Goal: Navigation & Orientation: Find specific page/section

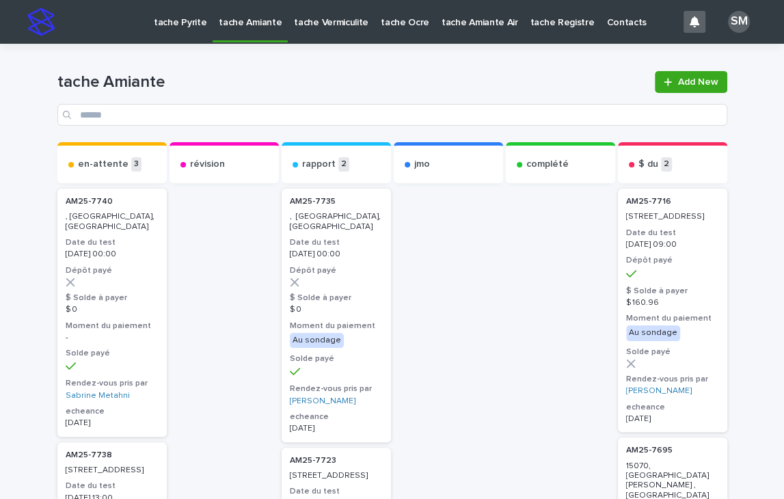
click at [192, 26] on p "tache Pyrite" at bounding box center [180, 14] width 53 height 29
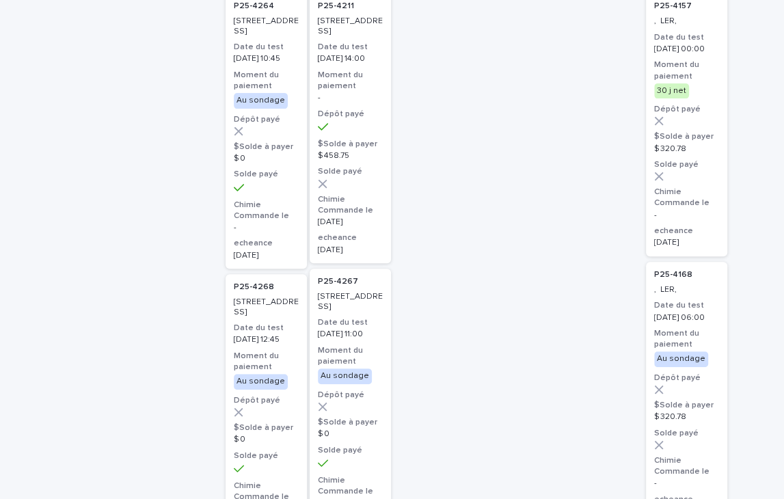
scroll to position [206, 0]
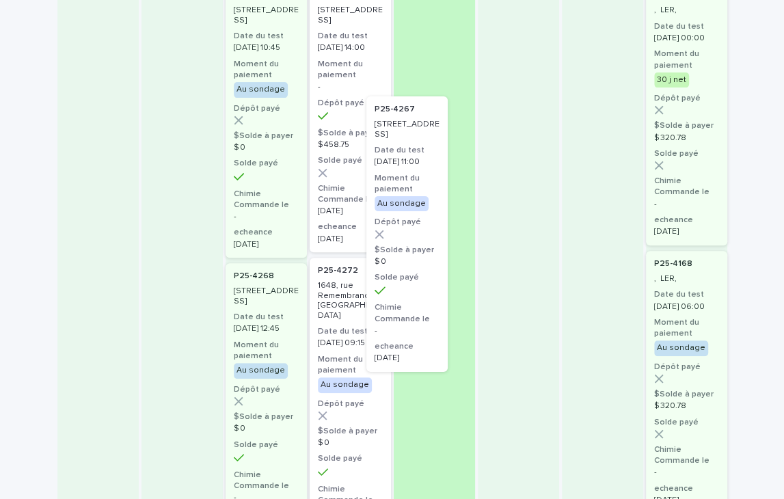
drag, startPoint x: 350, startPoint y: 347, endPoint x: 441, endPoint y: 134, distance: 231.2
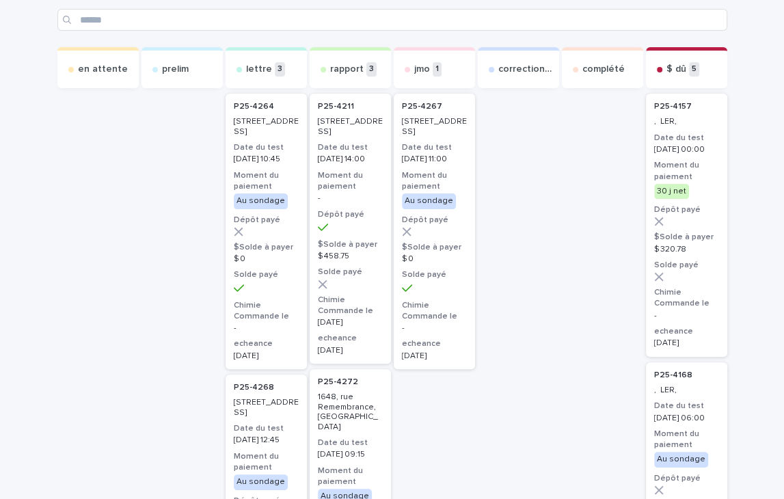
scroll to position [0, 0]
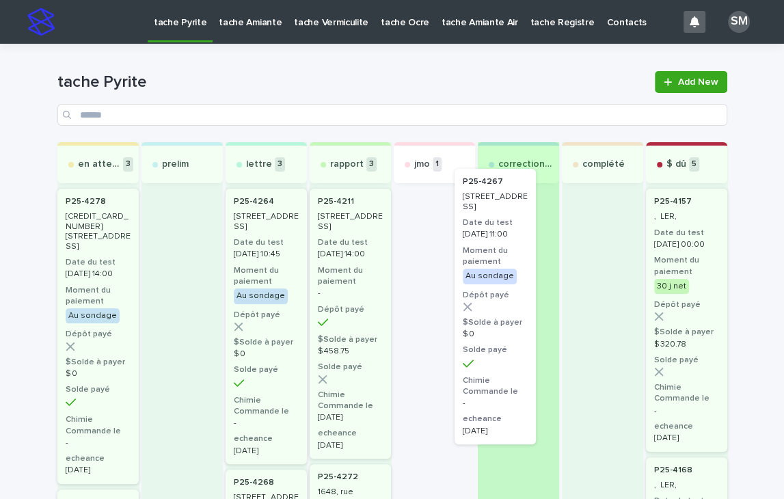
drag, startPoint x: 428, startPoint y: 277, endPoint x: 504, endPoint y: 255, distance: 79.6
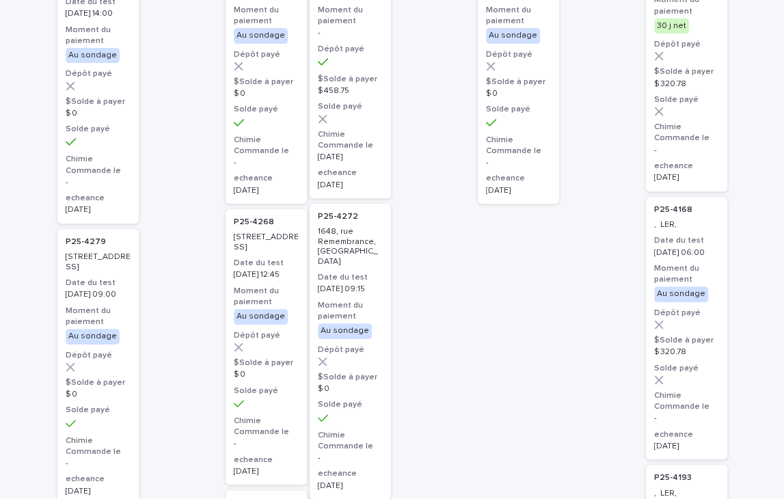
scroll to position [258, 0]
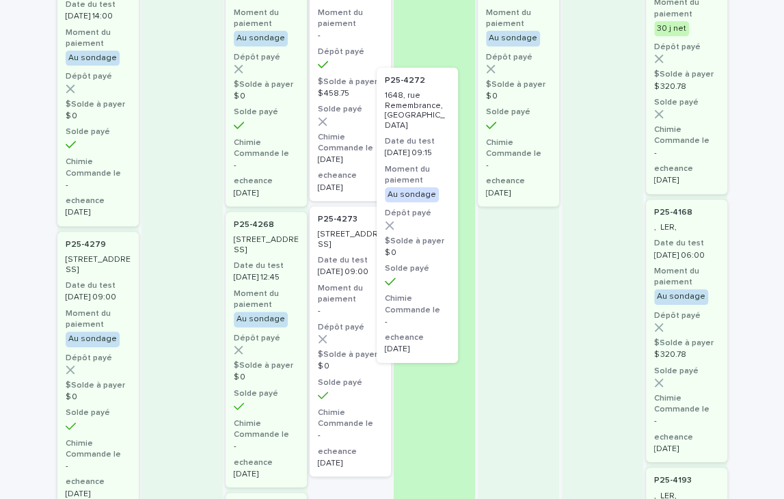
drag, startPoint x: 356, startPoint y: 275, endPoint x: 433, endPoint y: 110, distance: 182.0
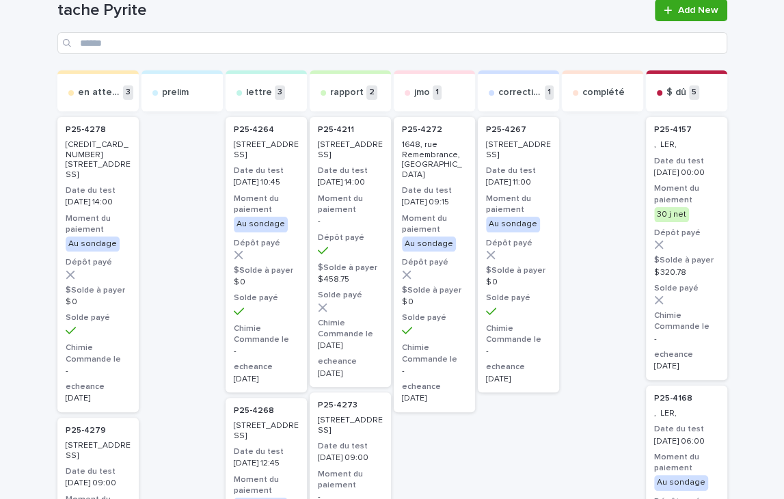
scroll to position [70, 0]
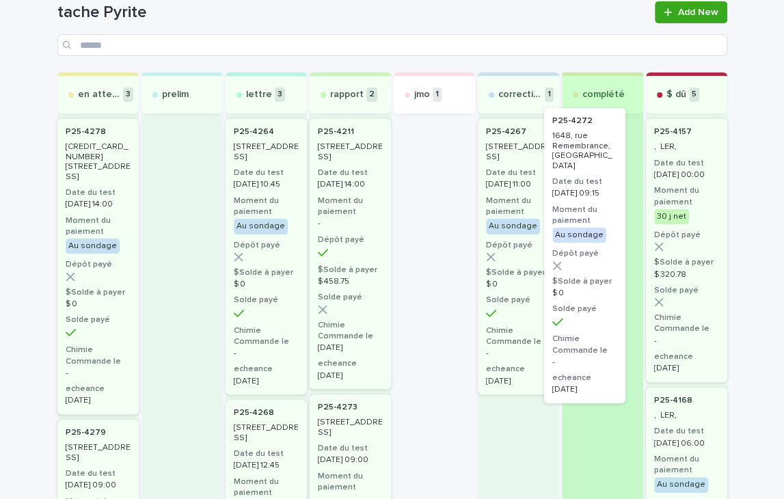
drag, startPoint x: 418, startPoint y: 165, endPoint x: 597, endPoint y: 146, distance: 180.1
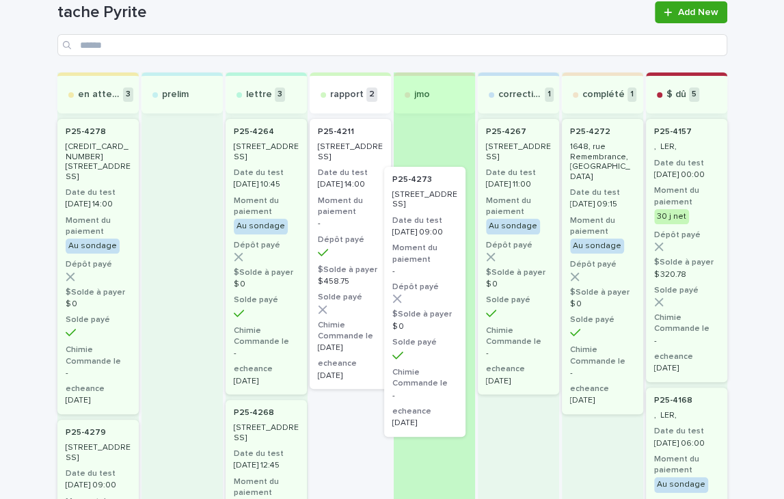
drag, startPoint x: 333, startPoint y: 453, endPoint x: 425, endPoint y: 177, distance: 291.0
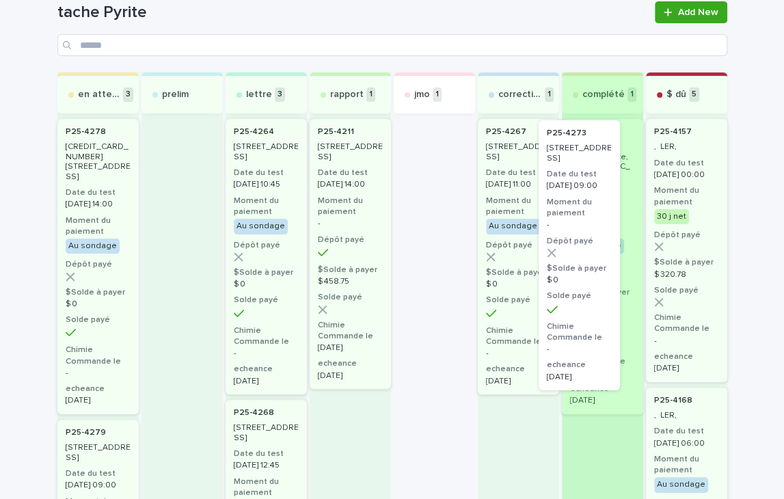
drag, startPoint x: 425, startPoint y: 225, endPoint x: 588, endPoint y: 226, distance: 162.7
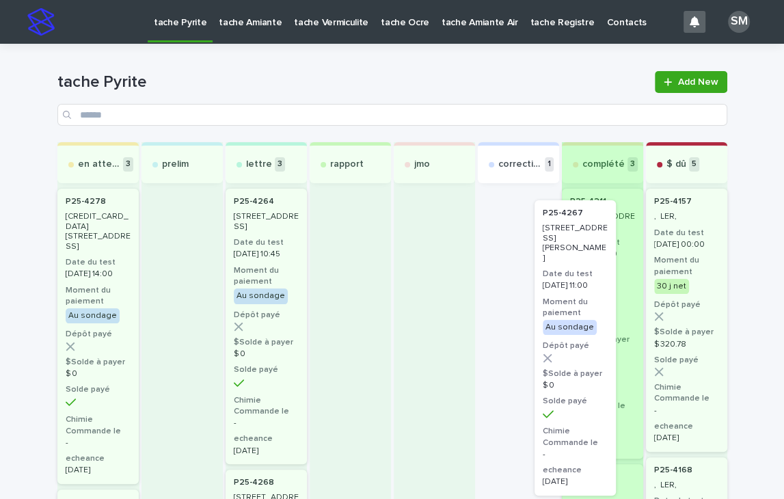
drag, startPoint x: 496, startPoint y: 216, endPoint x: 571, endPoint y: 230, distance: 77.2
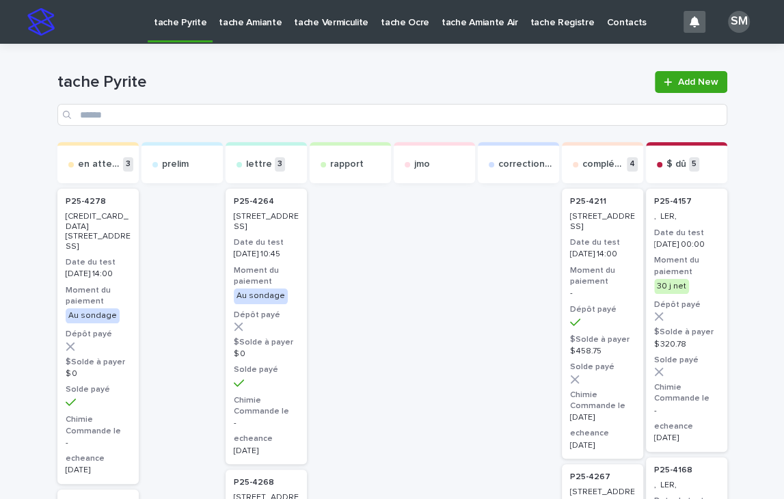
click at [230, 25] on p "tache Amiante" at bounding box center [250, 14] width 63 height 29
